Goal: Transaction & Acquisition: Purchase product/service

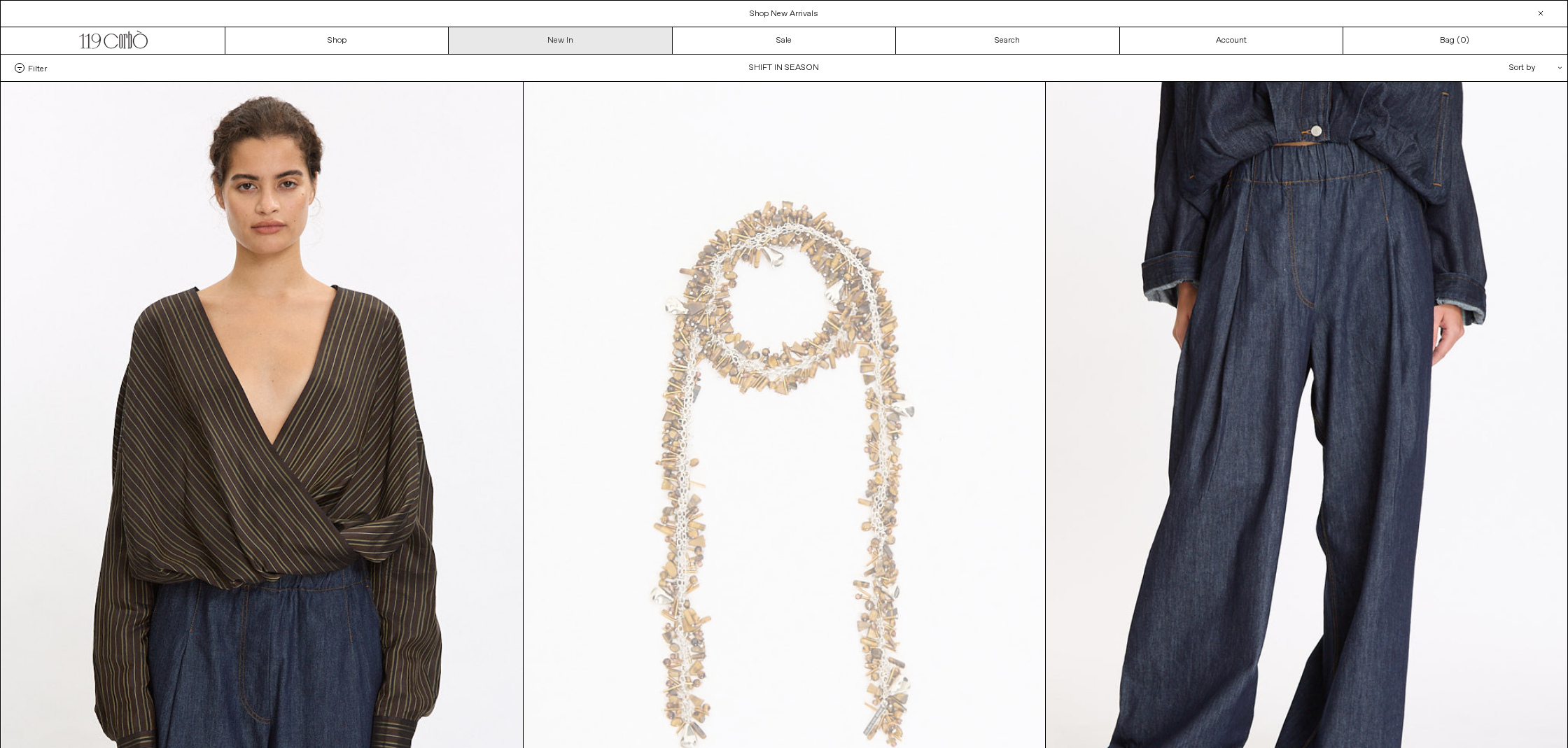
click at [536, 39] on link "New In" at bounding box center [560, 40] width 224 height 26
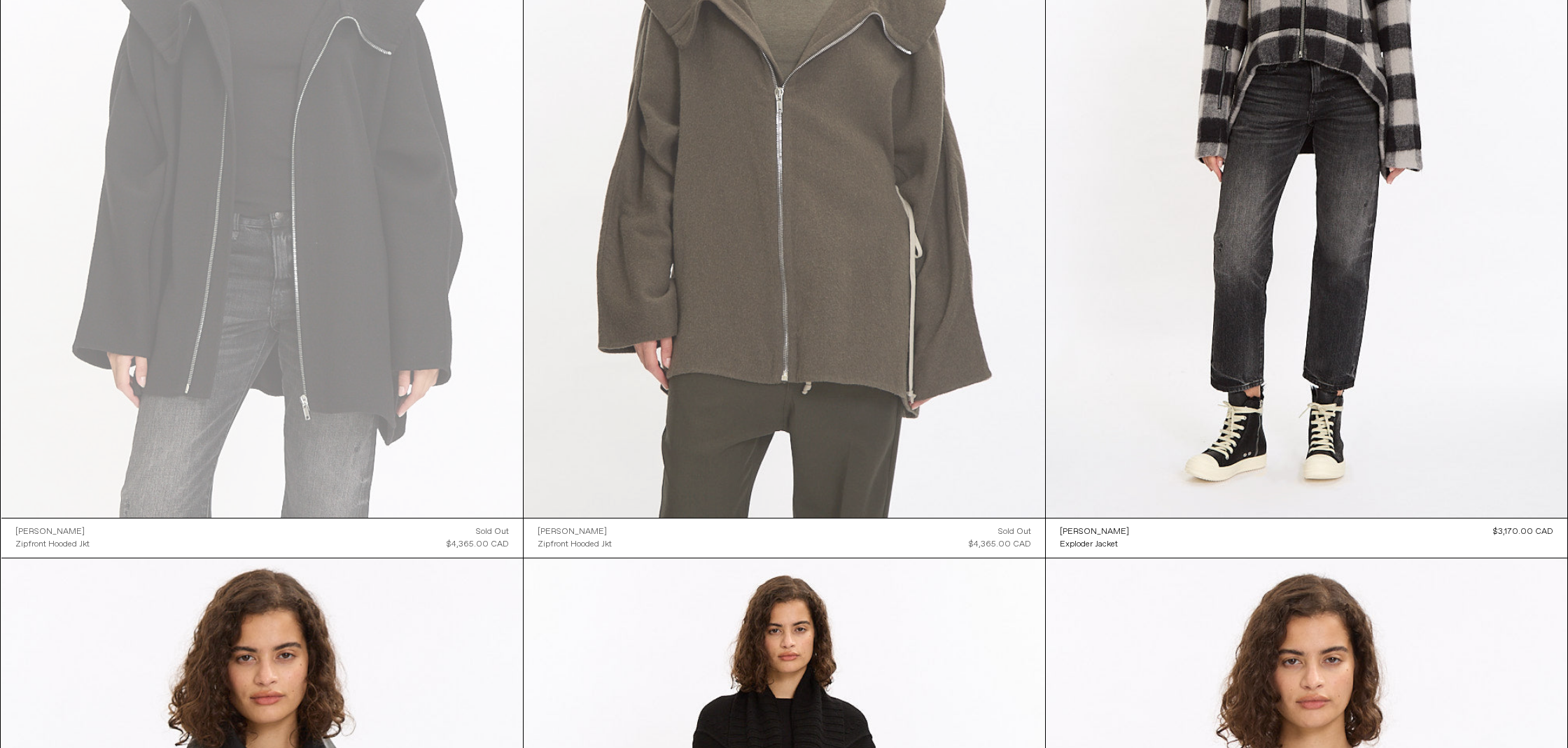
scroll to position [5541, 0]
